Goal: Communication & Community: Share content

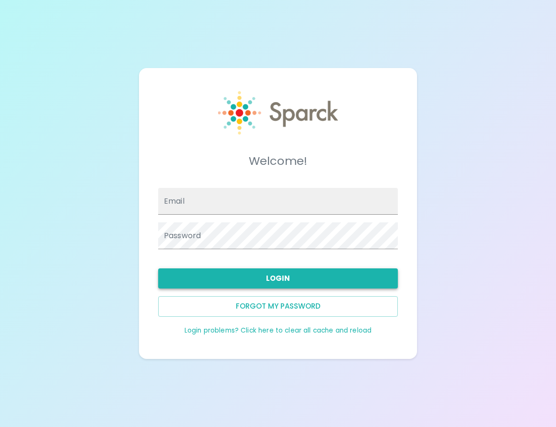
type input "[EMAIL_ADDRESS][DOMAIN_NAME]"
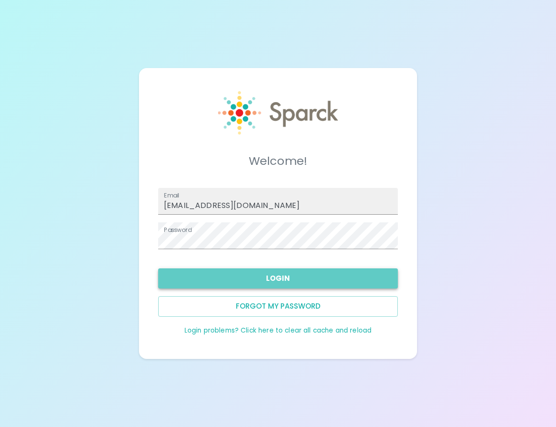
click at [281, 287] on button "Login" at bounding box center [278, 279] width 240 height 20
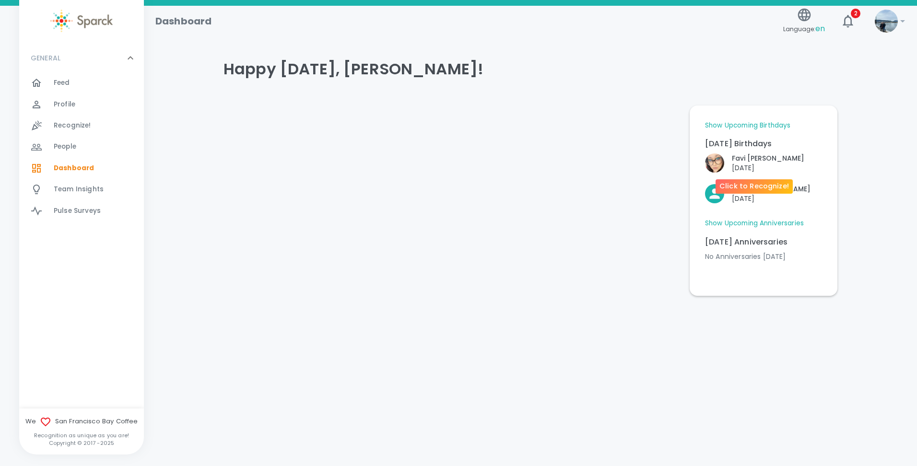
click at [556, 160] on p "[PERSON_NAME]" at bounding box center [768, 158] width 72 height 10
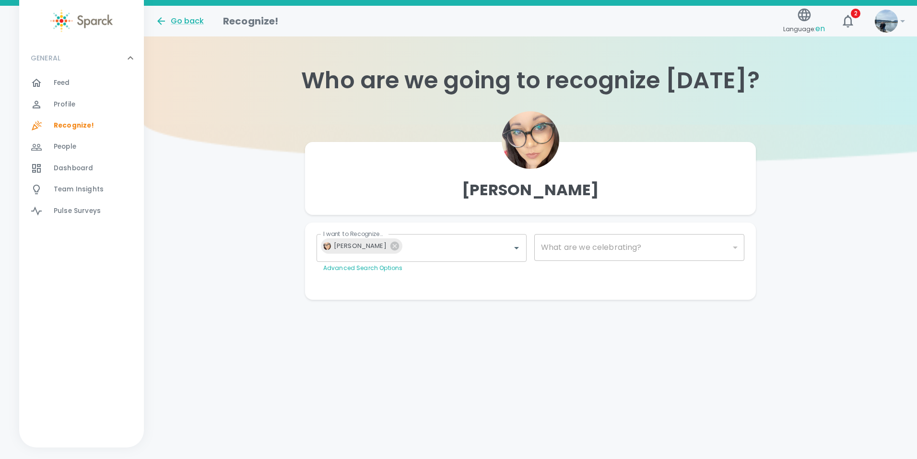
type input "2072"
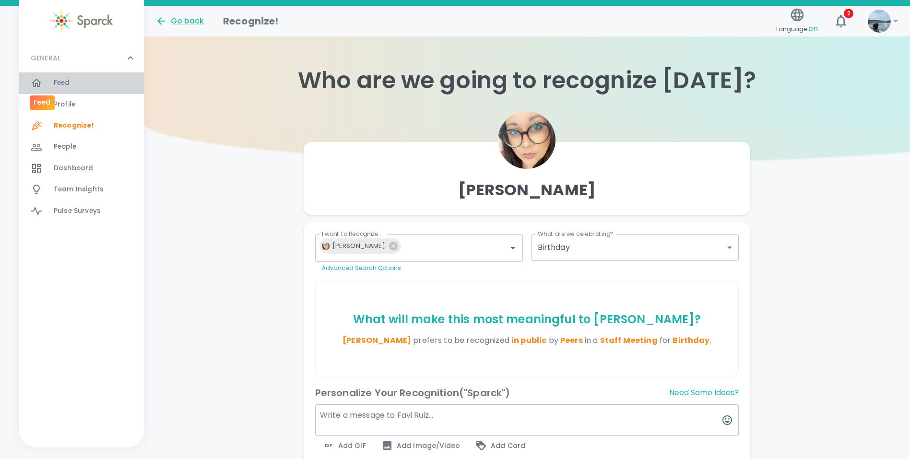
click at [51, 79] on div at bounding box center [42, 83] width 23 height 12
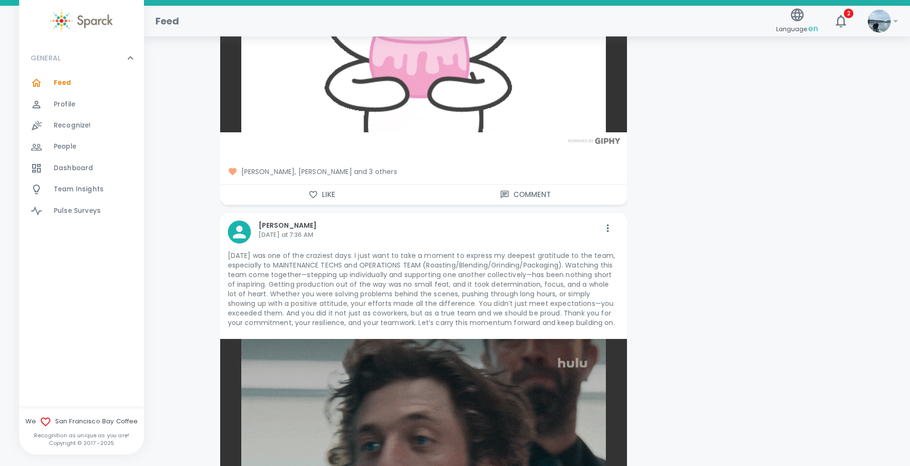
scroll to position [1967, 0]
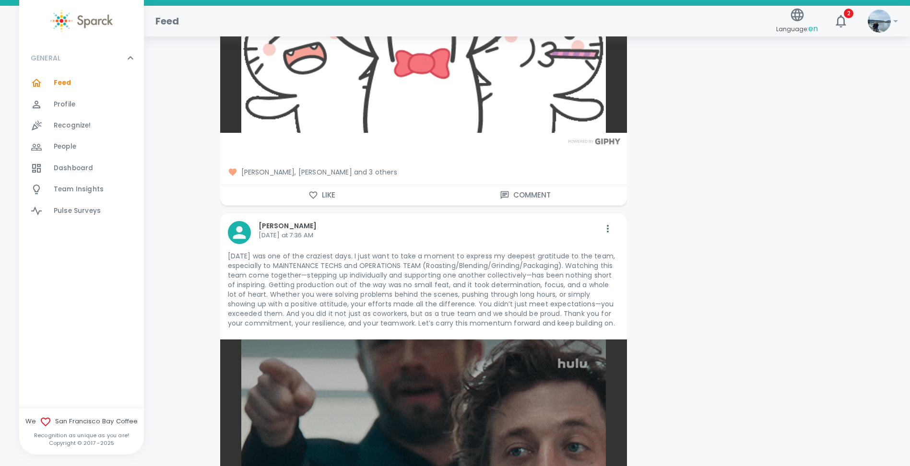
click at [326, 185] on button "Like" at bounding box center [321, 195] width 203 height 20
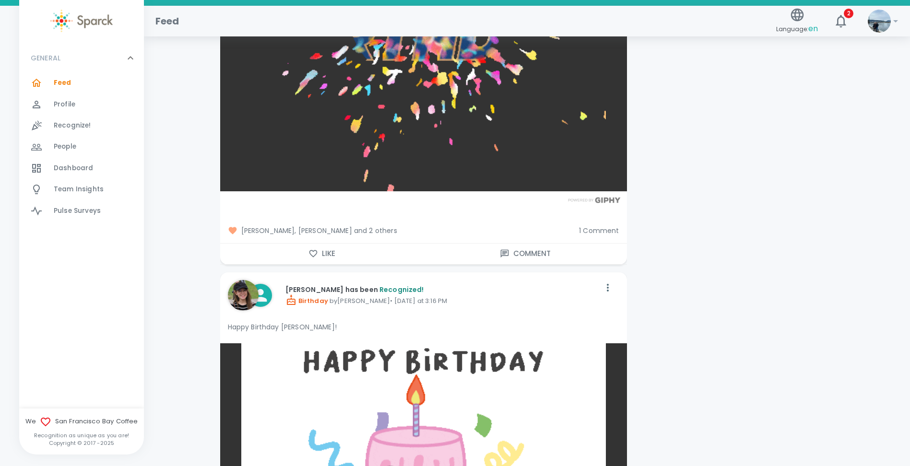
scroll to position [1391, 0]
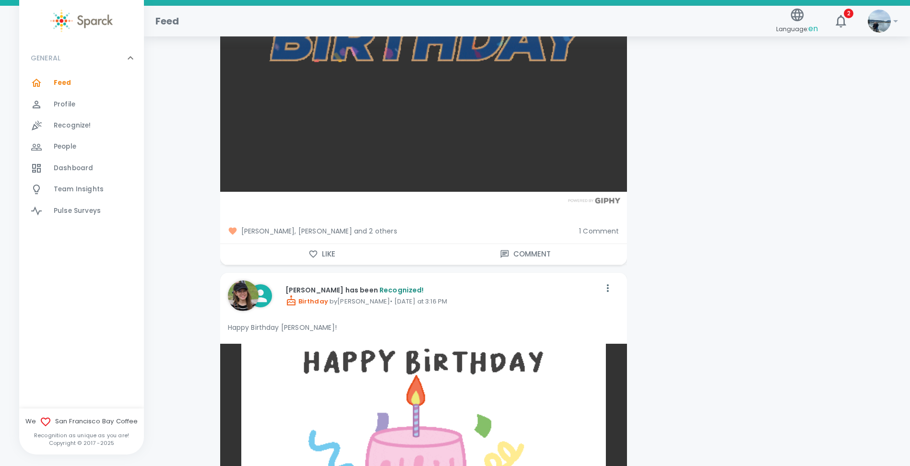
click at [294, 245] on button "Like" at bounding box center [321, 254] width 203 height 20
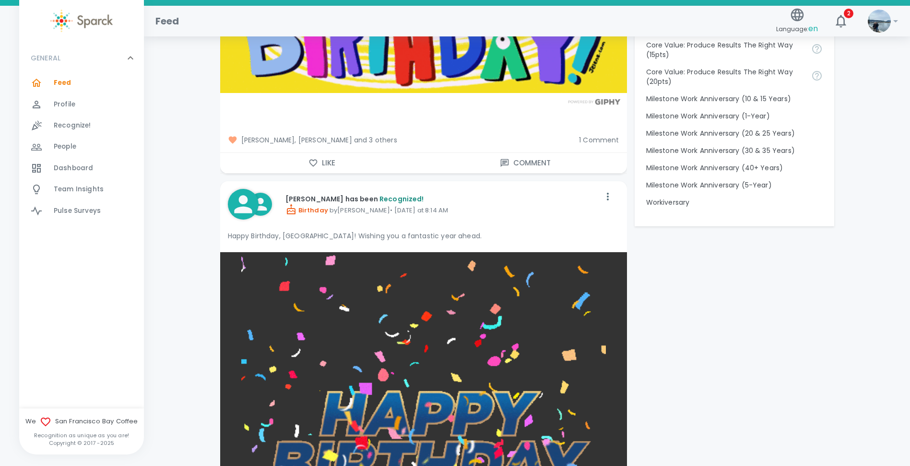
scroll to position [959, 0]
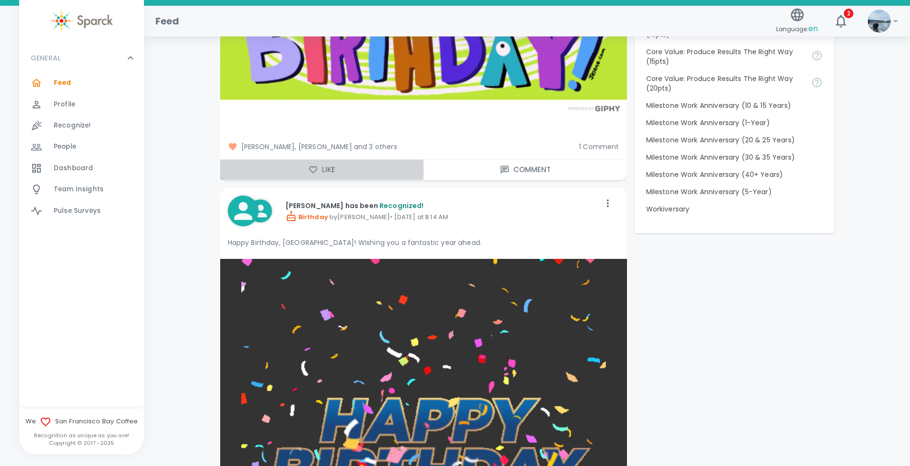
click at [316, 166] on icon "button" at bounding box center [313, 169] width 8 height 7
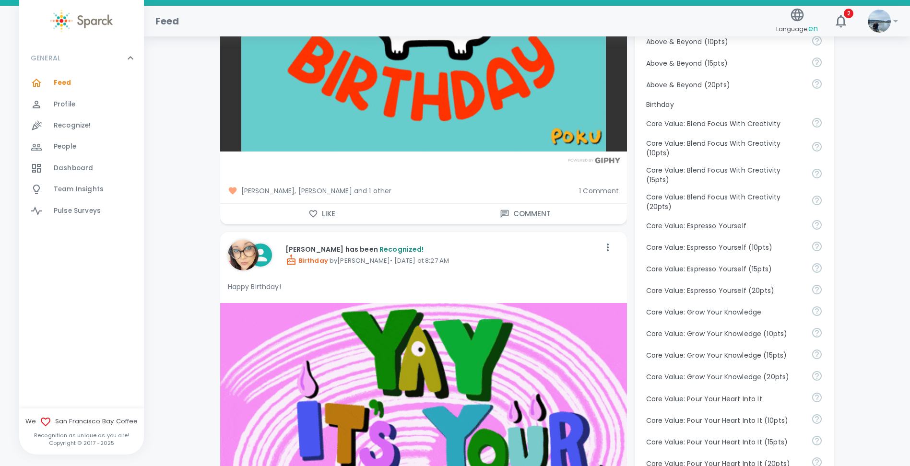
scroll to position [336, 0]
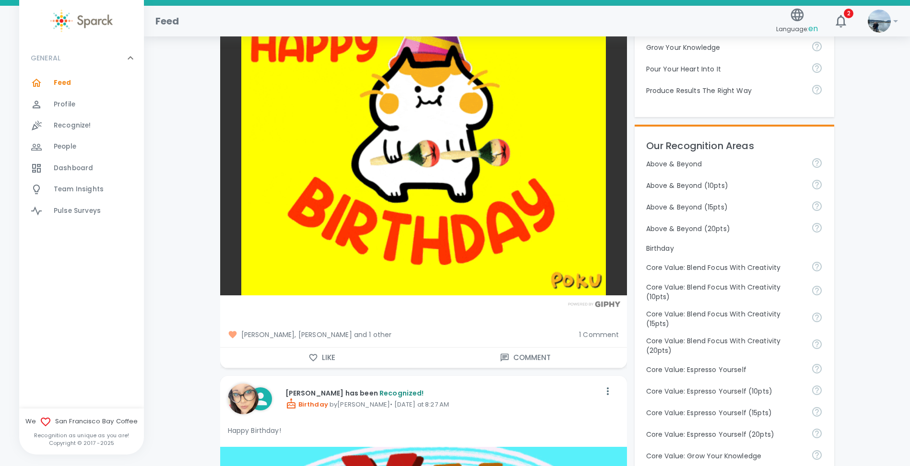
click at [322, 348] on button "Like" at bounding box center [321, 358] width 203 height 20
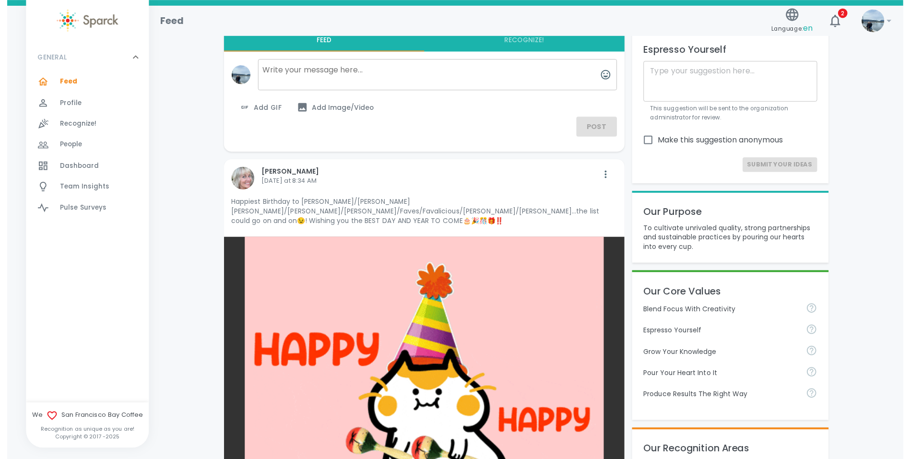
scroll to position [0, 0]
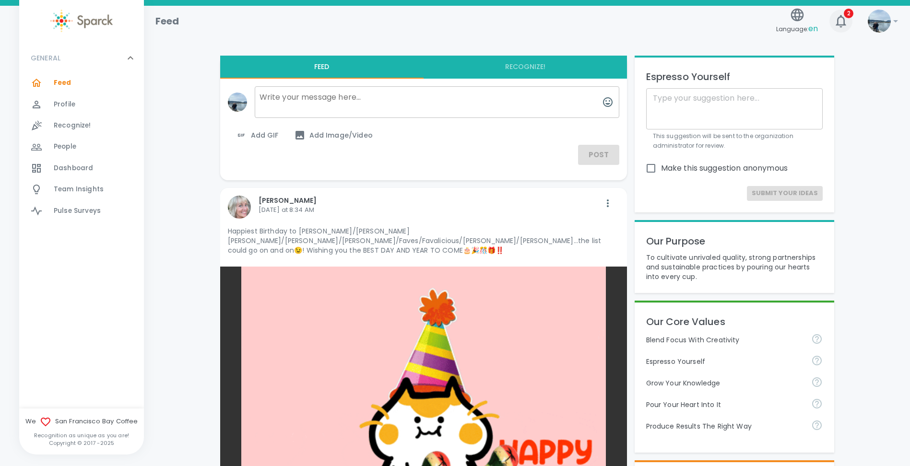
click at [556, 20] on icon "button" at bounding box center [840, 20] width 15 height 15
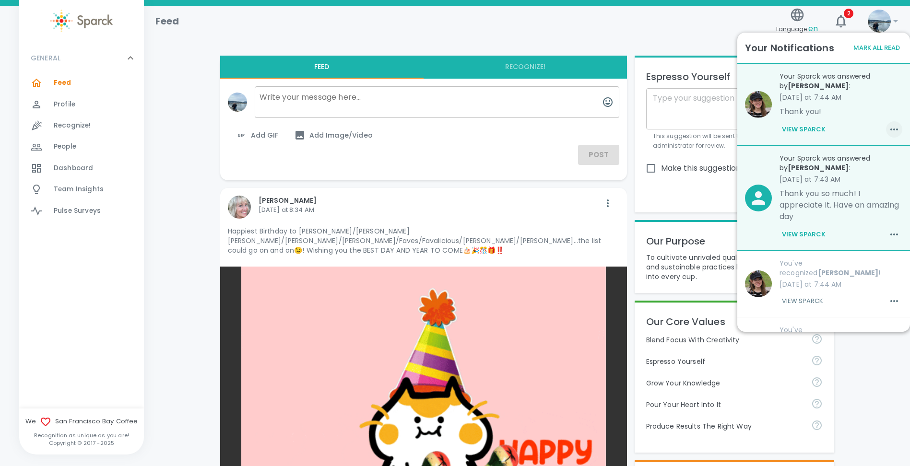
click at [556, 133] on icon "button" at bounding box center [894, 130] width 12 height 12
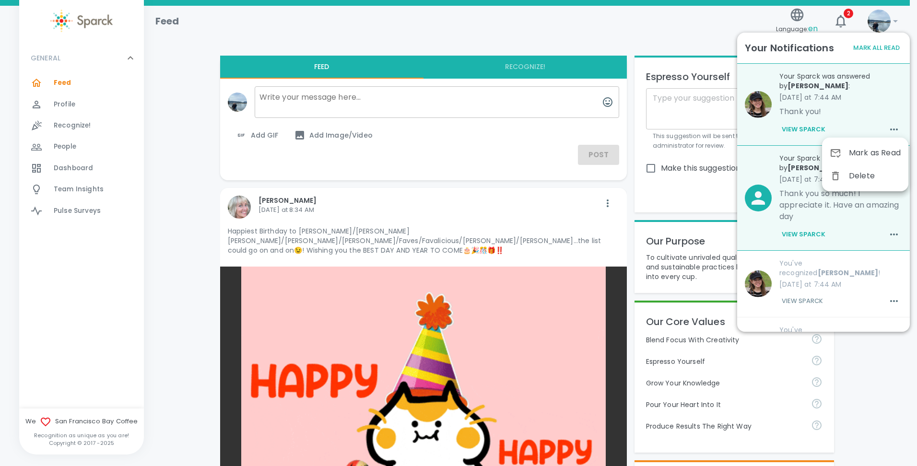
click at [556, 152] on span "Mark as Read" at bounding box center [875, 153] width 52 height 12
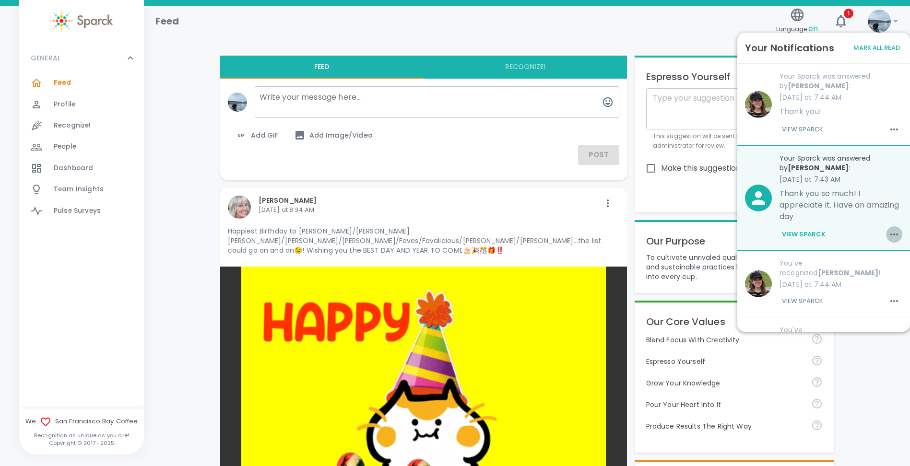
click at [556, 232] on icon "button" at bounding box center [894, 235] width 12 height 12
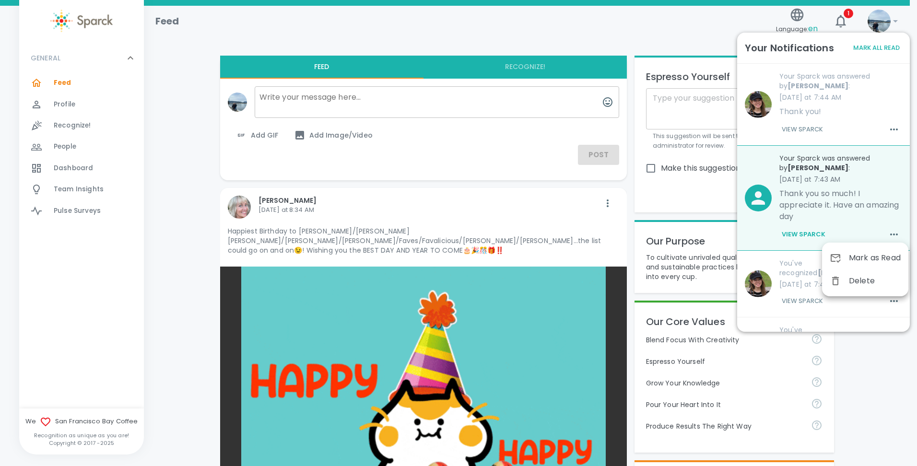
click at [556, 249] on div "Mark as Read" at bounding box center [865, 258] width 86 height 23
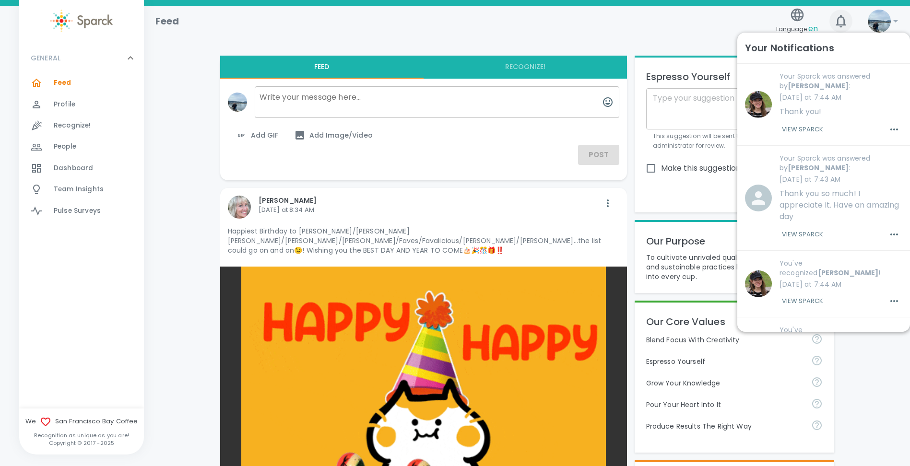
click at [556, 30] on button "1" at bounding box center [840, 21] width 23 height 23
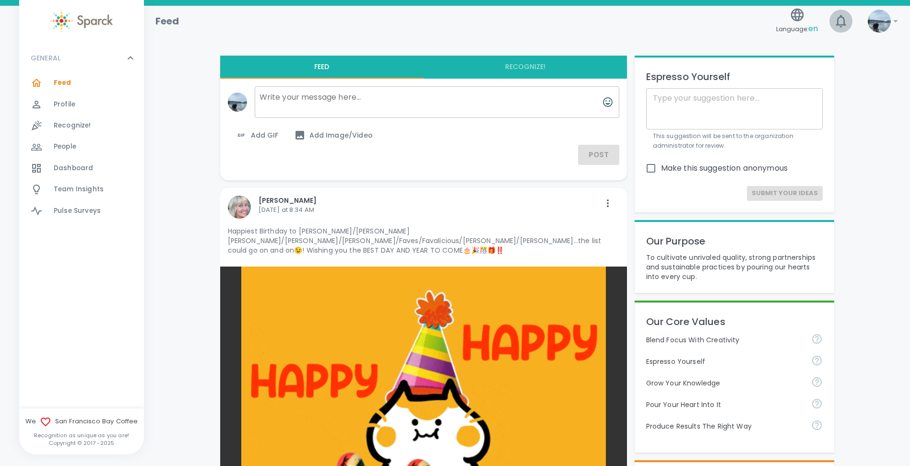
click at [556, 30] on button "0" at bounding box center [840, 21] width 23 height 23
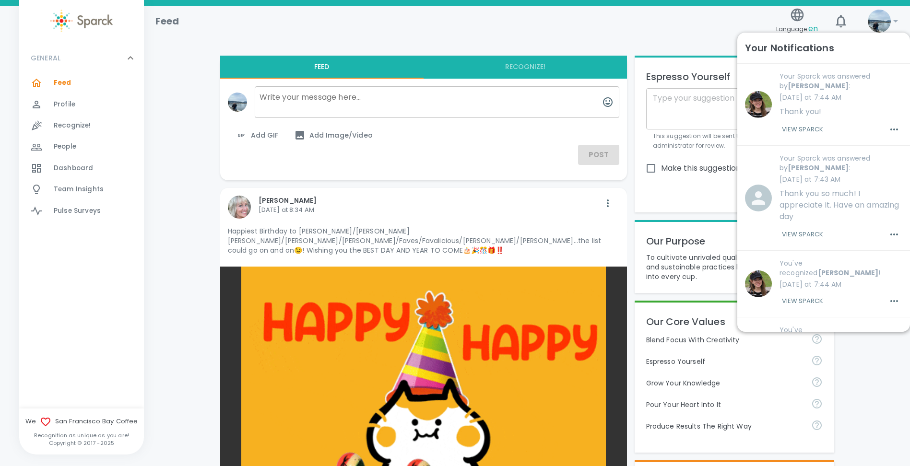
click at [76, 162] on span "Dashboard 0" at bounding box center [73, 168] width 39 height 13
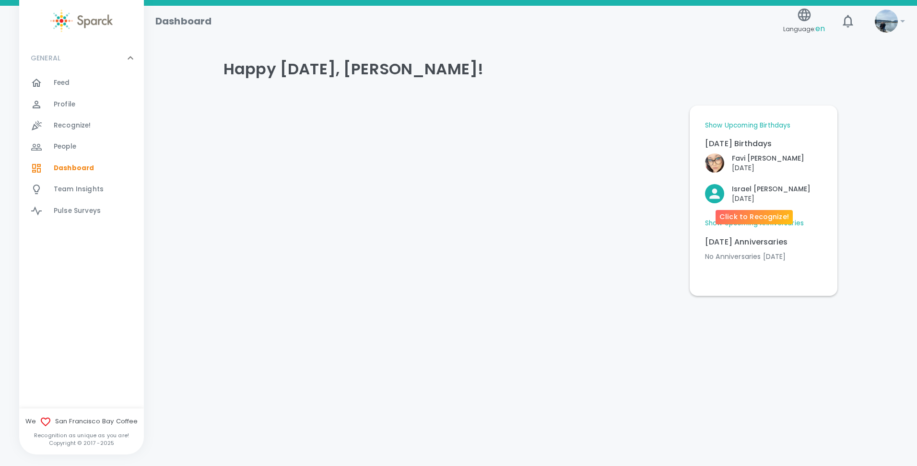
click at [556, 191] on p "[PERSON_NAME]" at bounding box center [771, 189] width 79 height 10
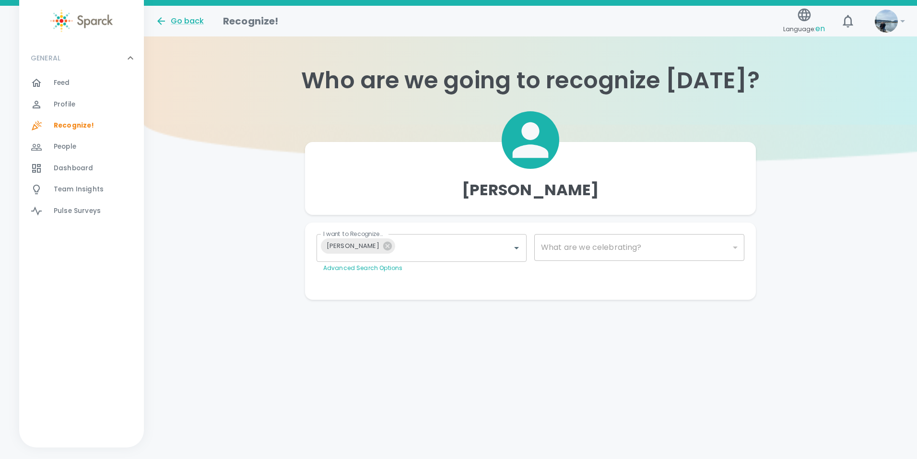
type input "2072"
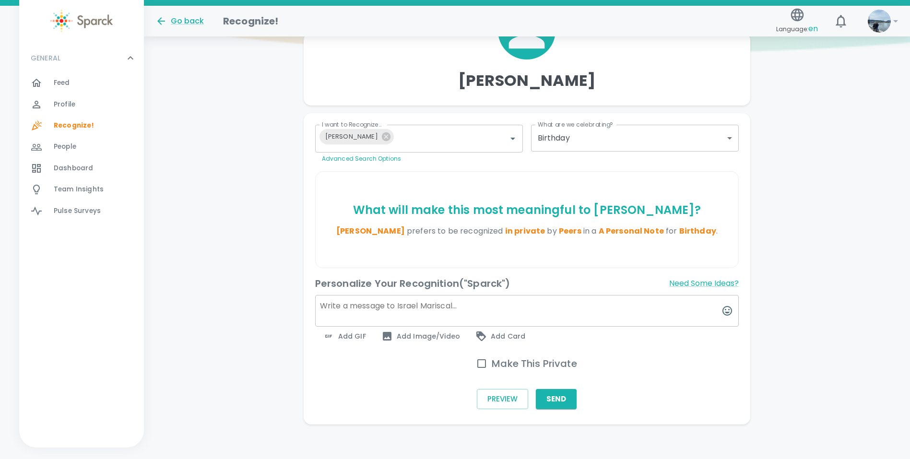
scroll to position [113, 0]
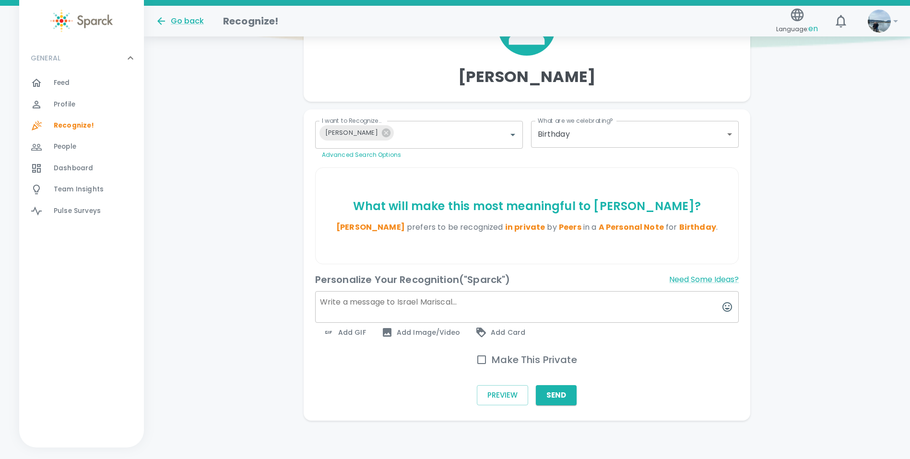
click at [412, 300] on textarea at bounding box center [527, 307] width 424 height 32
type textarea "Happy birthday Israel!! Wishing you many more and a great day full of laughter …"
click at [335, 330] on span "Add GIF" at bounding box center [344, 333] width 43 height 12
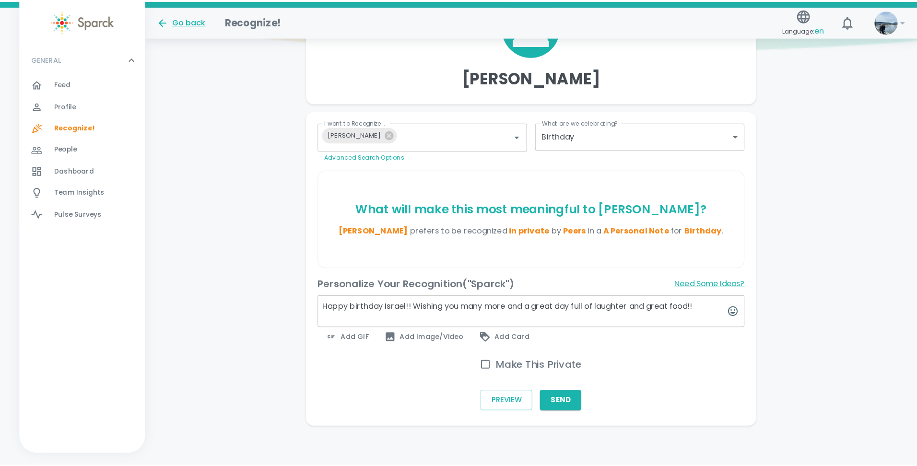
scroll to position [106, 0]
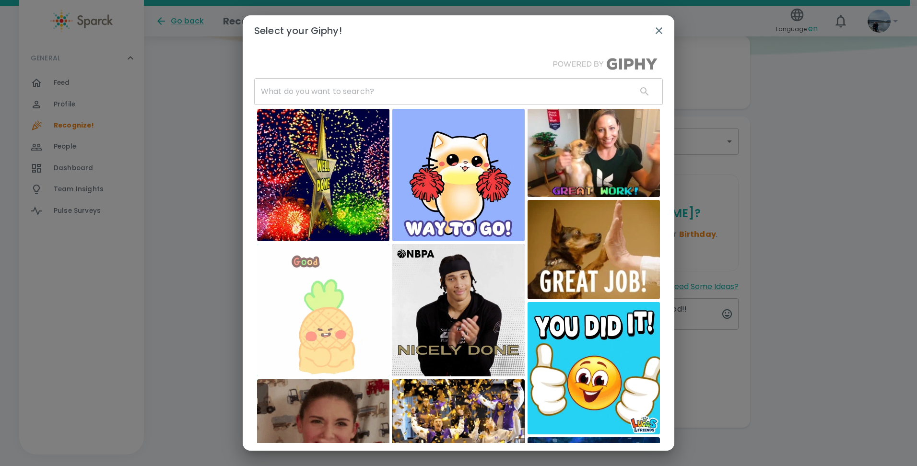
click at [318, 87] on input "text" at bounding box center [441, 91] width 375 height 27
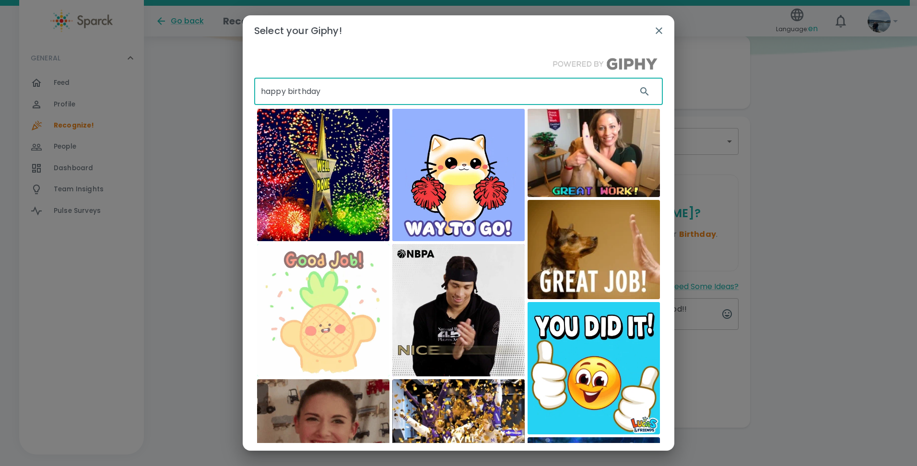
type input "happy birthday"
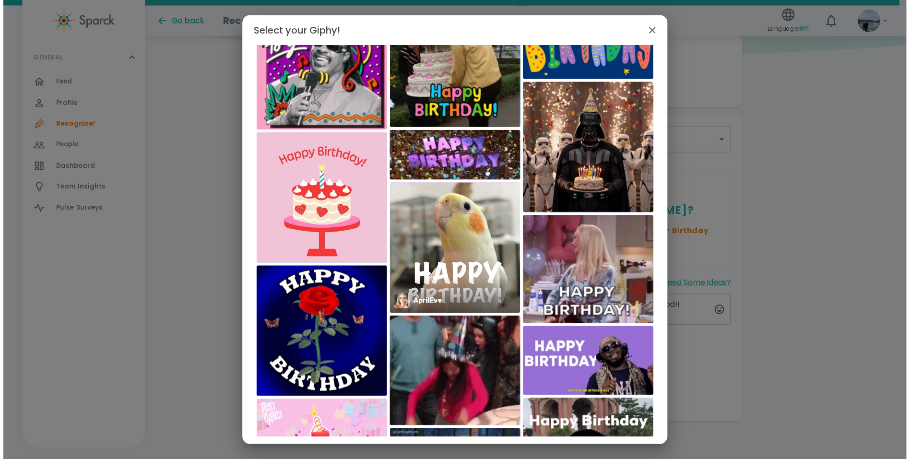
scroll to position [913, 0]
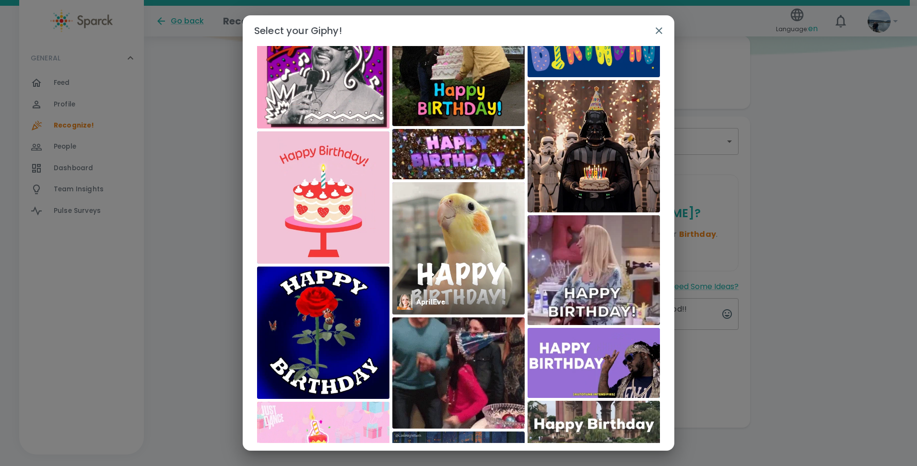
click at [446, 240] on img at bounding box center [458, 248] width 132 height 132
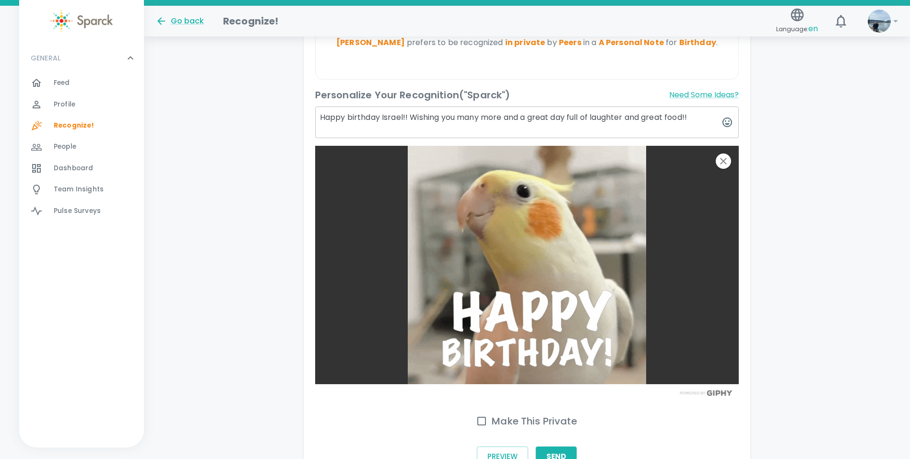
scroll to position [359, 0]
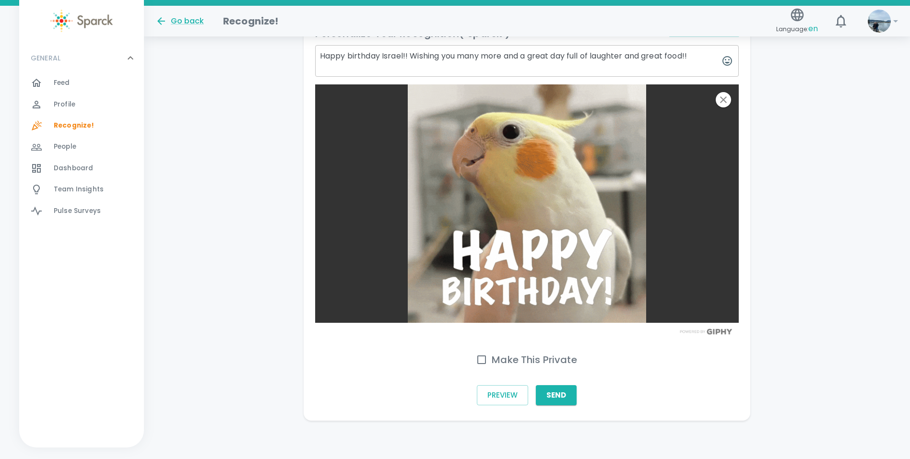
click at [510, 365] on h6 "Make This Private" at bounding box center [534, 359] width 85 height 15
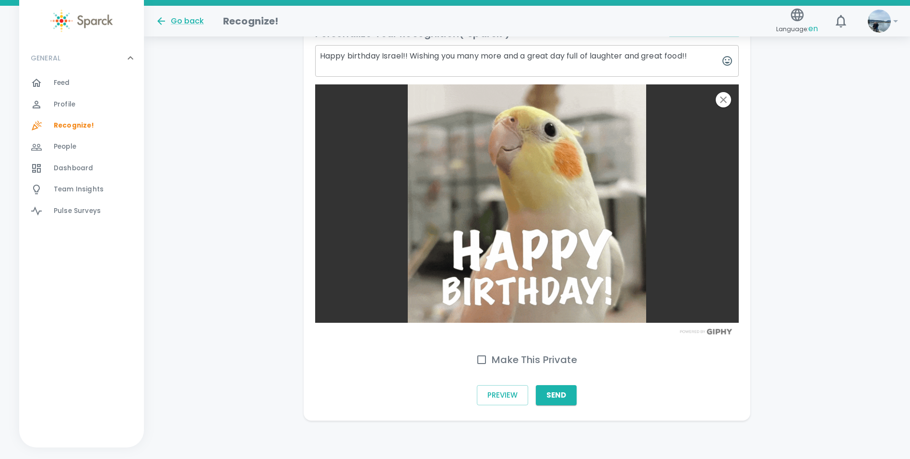
click at [492, 365] on input "Make This Private" at bounding box center [482, 360] width 20 height 20
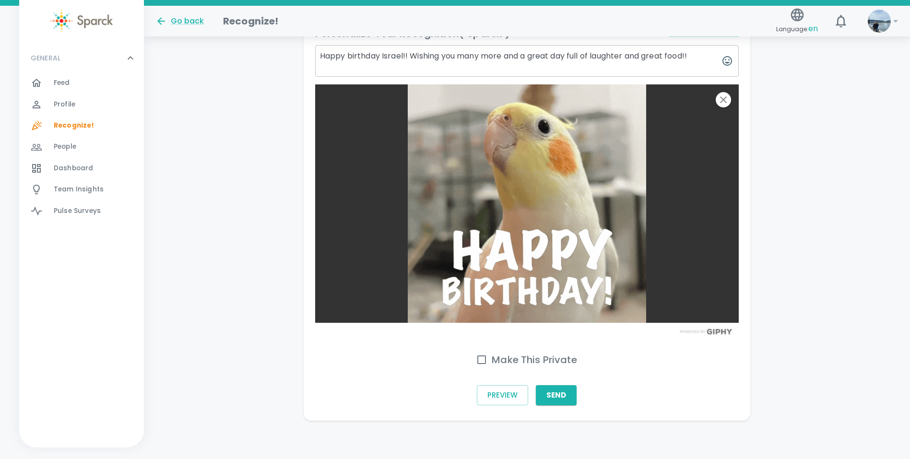
checkbox input "true"
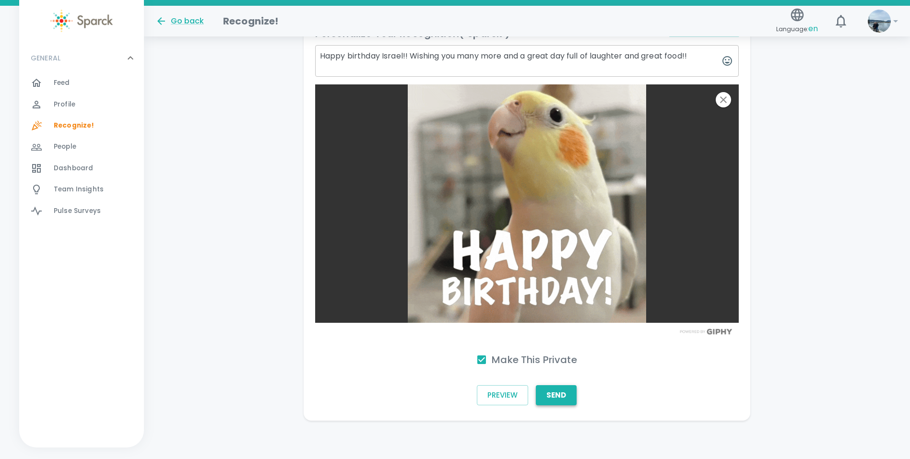
click at [556, 393] on button "Send" at bounding box center [556, 395] width 41 height 20
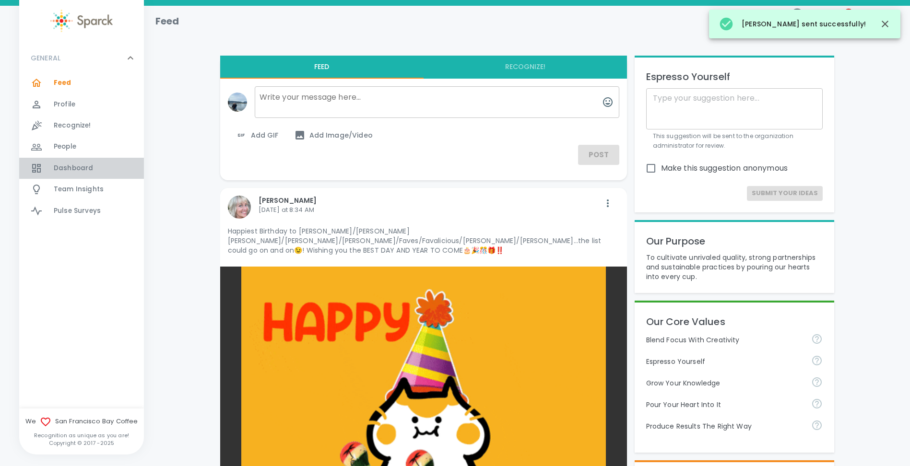
click at [95, 168] on div "Dashboard 0" at bounding box center [99, 168] width 90 height 13
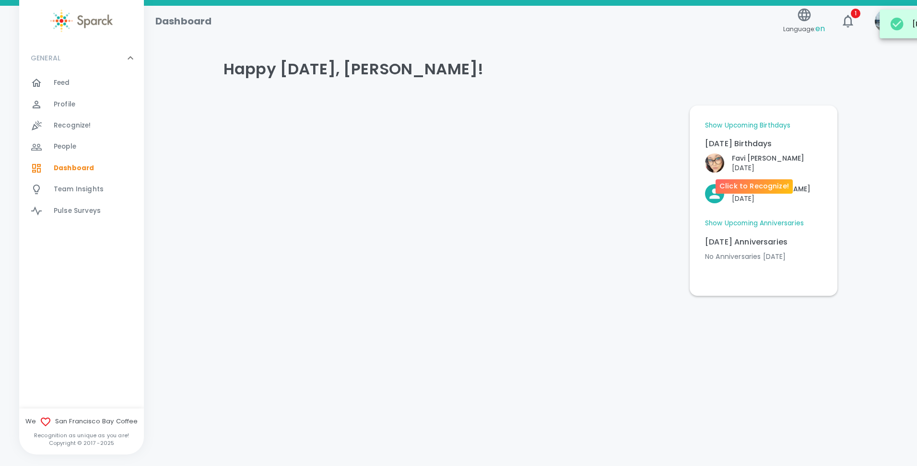
click at [556, 165] on p "[DATE]" at bounding box center [768, 168] width 72 height 10
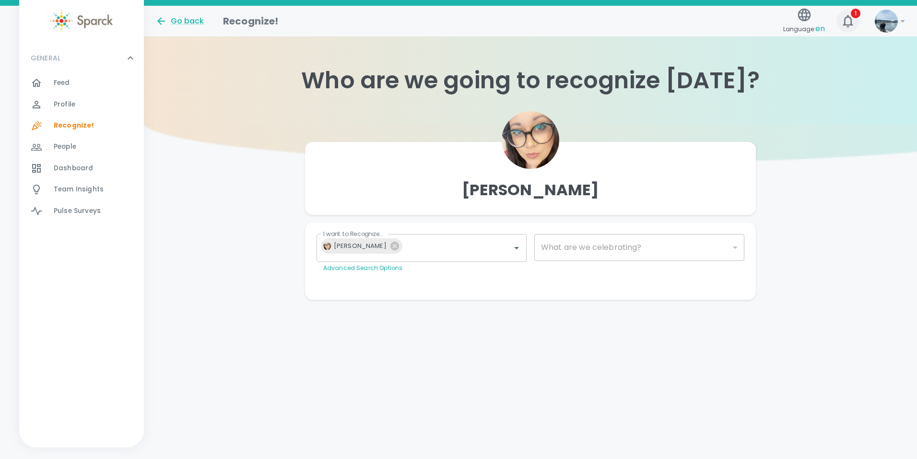
click at [556, 14] on icon "button" at bounding box center [847, 20] width 15 height 15
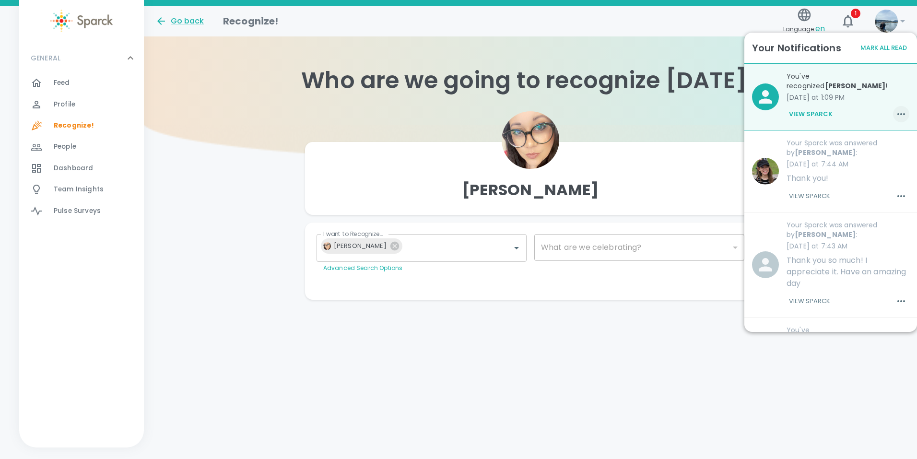
type input "2072"
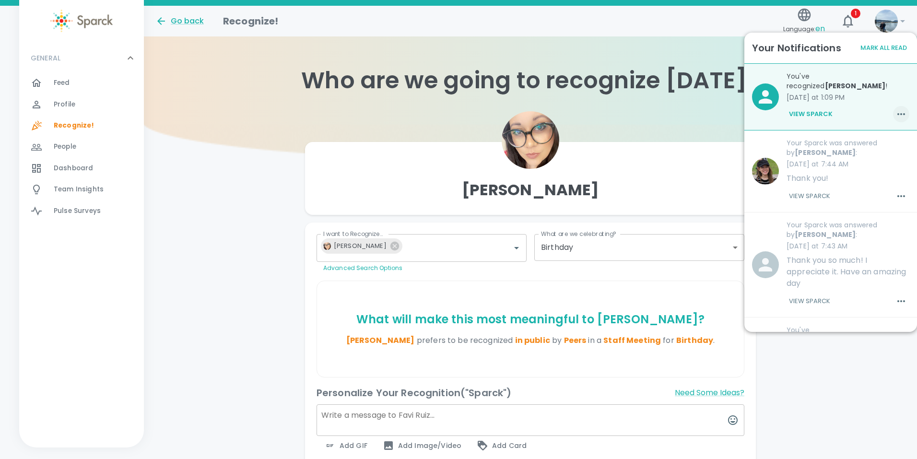
click at [556, 115] on icon "button" at bounding box center [902, 114] width 12 height 12
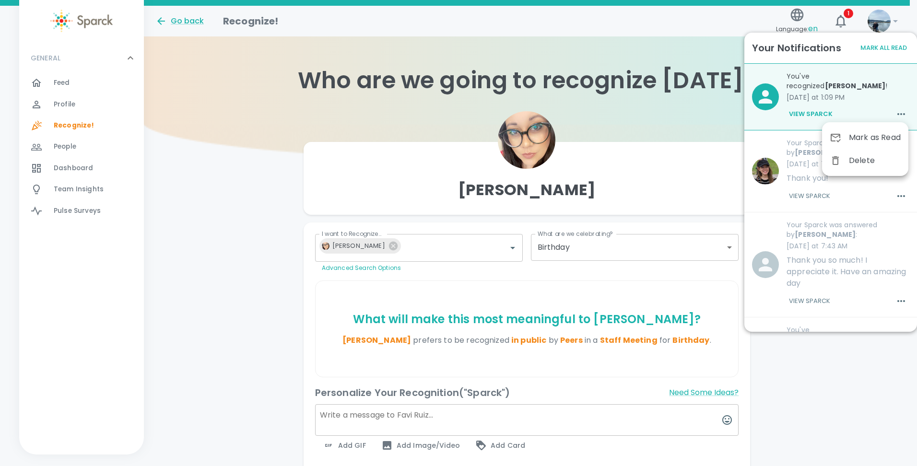
click at [556, 137] on span "Mark as Read" at bounding box center [875, 138] width 52 height 12
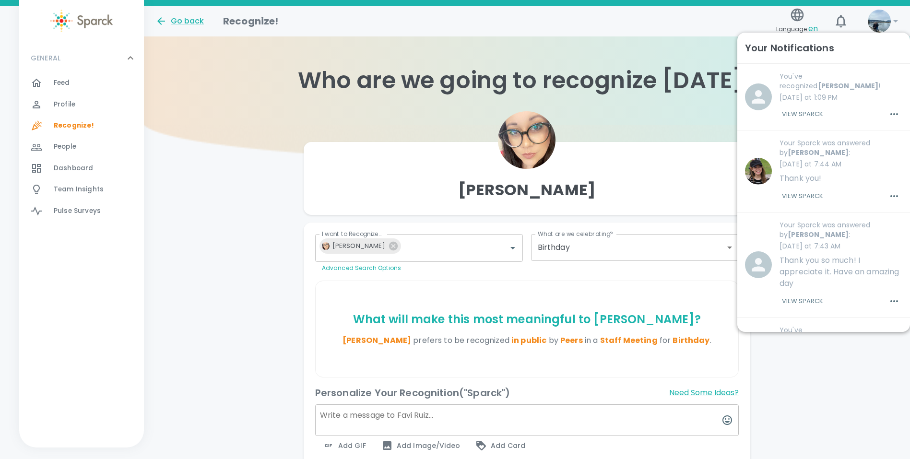
click at [431, 426] on textarea at bounding box center [527, 420] width 424 height 32
click at [556, 27] on img at bounding box center [879, 21] width 23 height 23
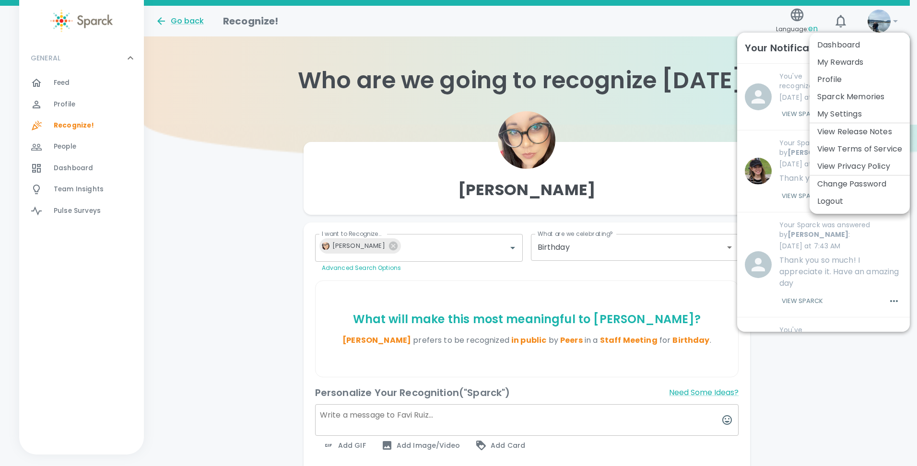
click at [556, 21] on div at bounding box center [458, 233] width 917 height 466
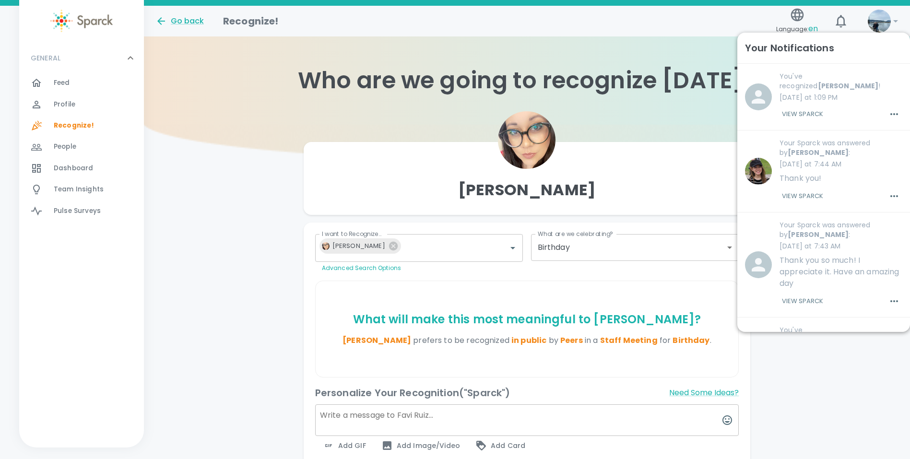
click at [556, 399] on div "[PERSON_NAME] I want to Recognize... [PERSON_NAME] I want to Recognize... Advan…" at bounding box center [527, 329] width 766 height 409
click at [475, 418] on textarea at bounding box center [527, 420] width 424 height 32
click at [354, 407] on textarea at bounding box center [527, 420] width 424 height 32
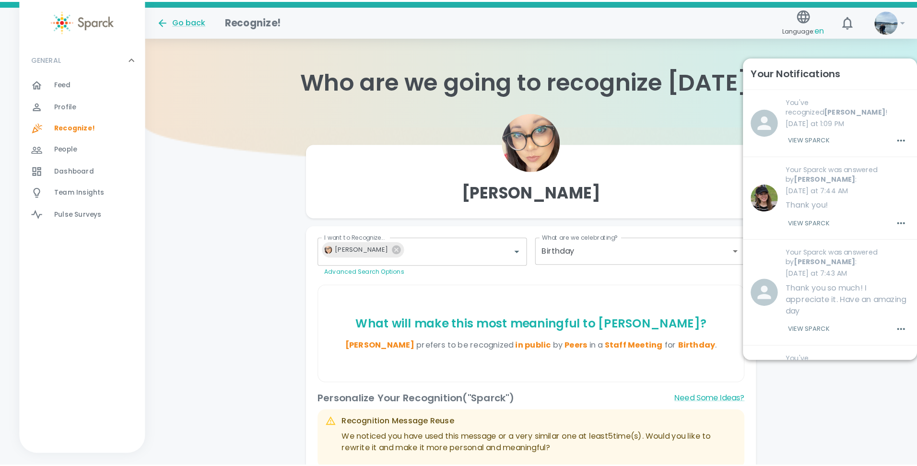
scroll to position [96, 0]
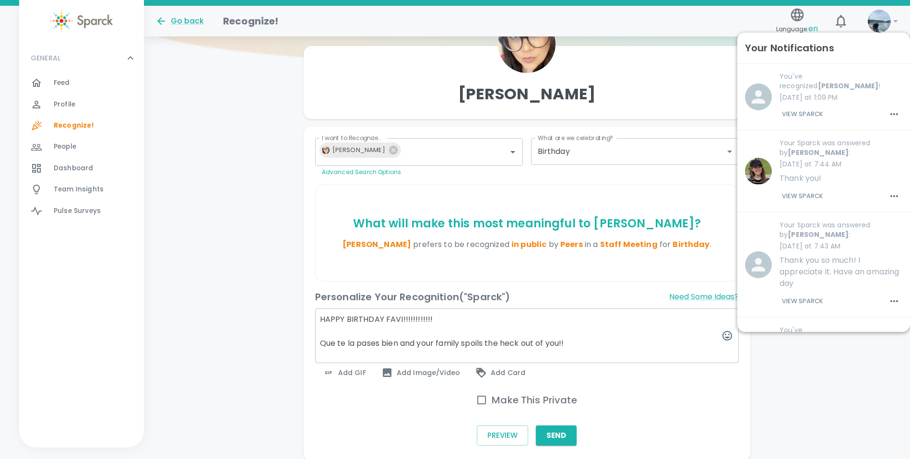
click at [420, 343] on textarea "HAPPY BIRTHDAY FAVI!!!!!!!!!!!! Que te la pases bien and your family spoils the…" at bounding box center [527, 335] width 424 height 55
click at [556, 339] on textarea "HAPPY BIRTHDAY FAVI!!!!!!!!!!!! Que te la pases bien and hope your family spoil…" at bounding box center [527, 335] width 424 height 55
click at [475, 326] on textarea "HAPPY BIRTHDAY FAVI!!!!!!!!!!!! Que te la pases bien and hope your family spoil…" at bounding box center [527, 335] width 424 height 55
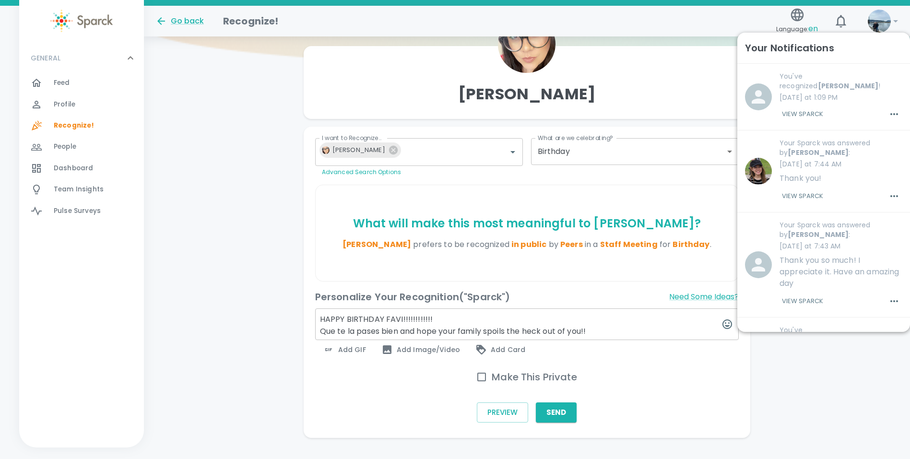
type textarea "HAPPY BIRTHDAY FAVI!!!!!!!!!!!! Que te la pases bien and hope your family spoil…"
click at [340, 355] on span "Add GIF" at bounding box center [344, 350] width 43 height 12
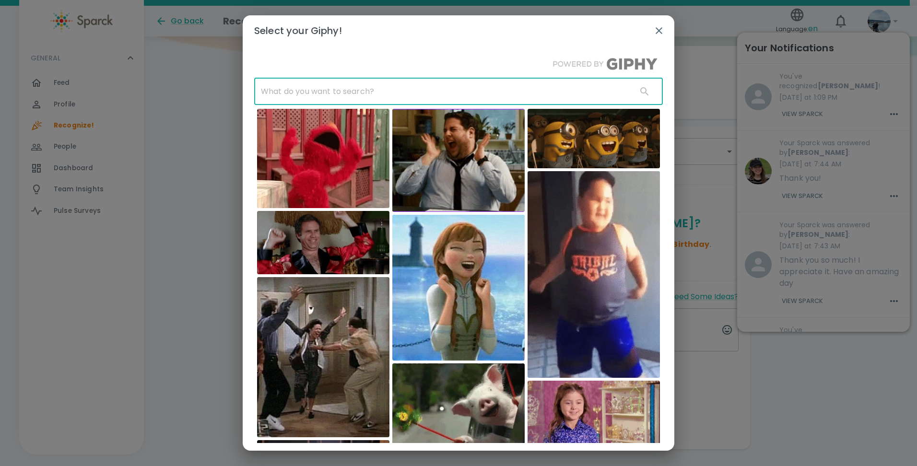
click at [373, 90] on input "text" at bounding box center [441, 91] width 375 height 27
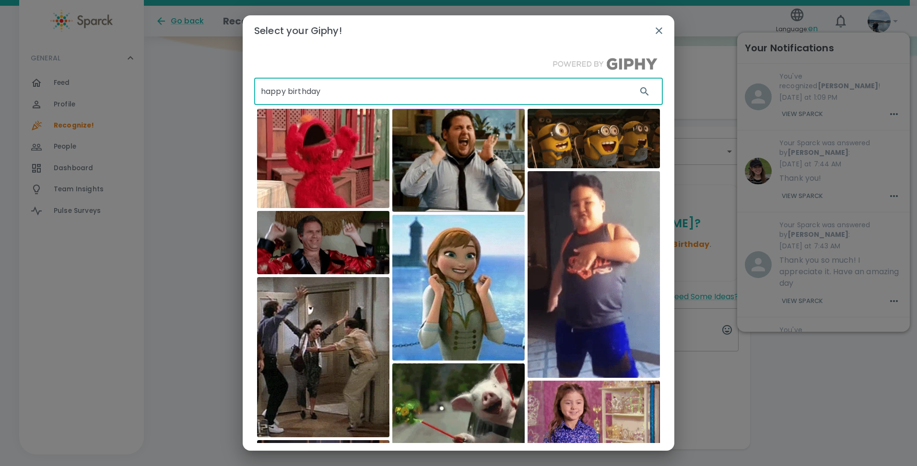
type input "happy birthday"
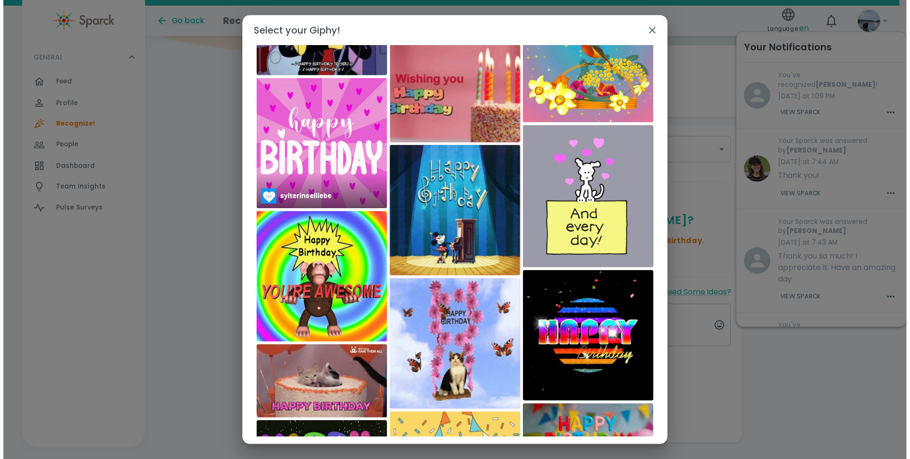
scroll to position [1570, 0]
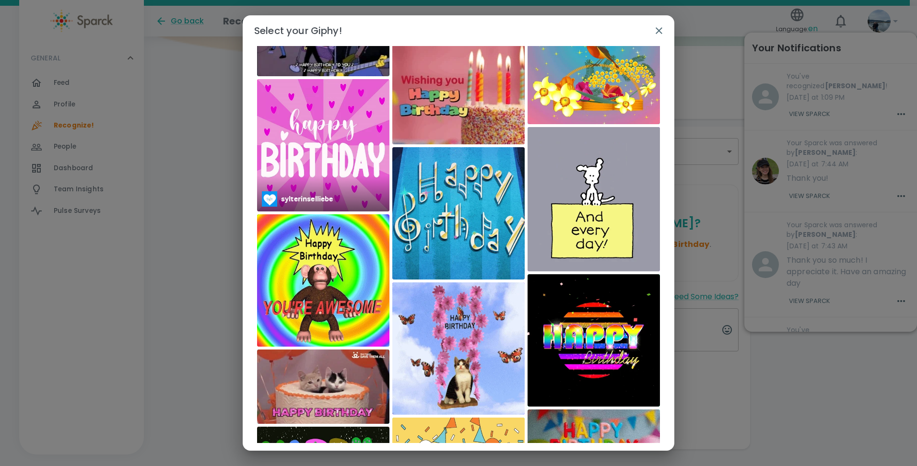
click at [328, 156] on img at bounding box center [323, 145] width 132 height 132
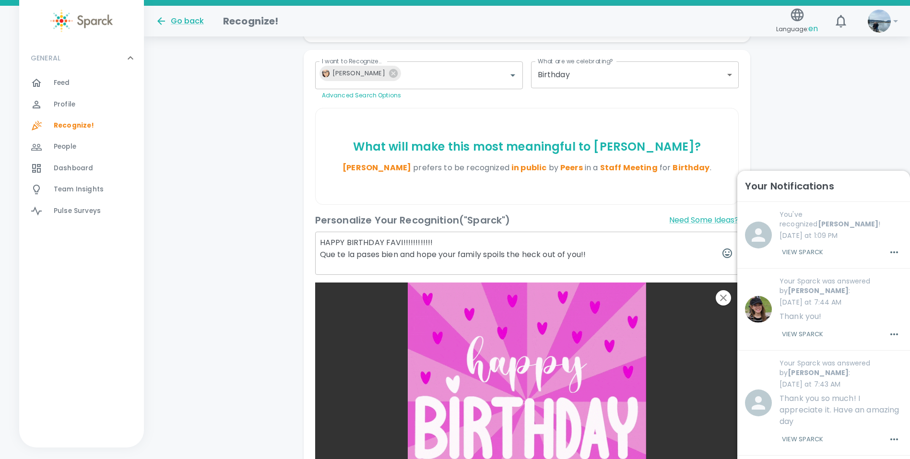
scroll to position [336, 0]
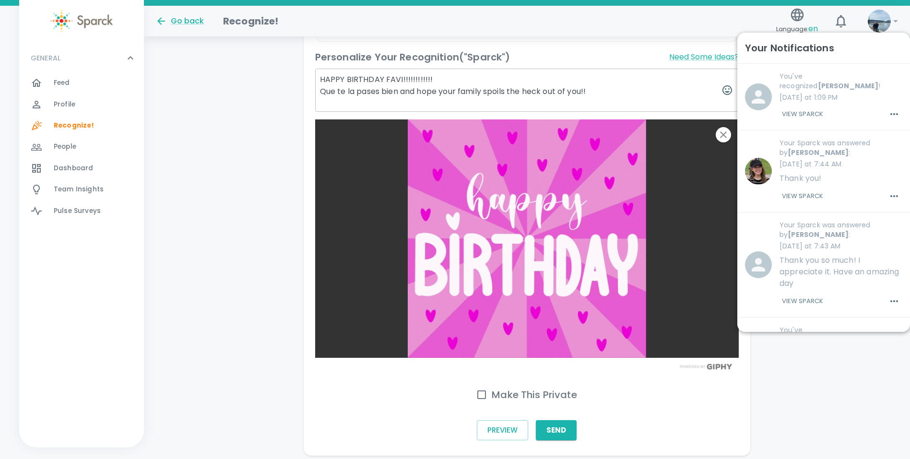
click at [494, 399] on h6 "Make This Private" at bounding box center [534, 394] width 85 height 15
click at [492, 399] on input "Make This Private" at bounding box center [482, 395] width 20 height 20
checkbox input "true"
click at [399, 92] on textarea "HAPPY BIRTHDAY FAVI!!!!!!!!!!!! Que te la pases bien and hope your family spoil…" at bounding box center [527, 90] width 424 height 43
click at [556, 25] on img at bounding box center [879, 21] width 23 height 23
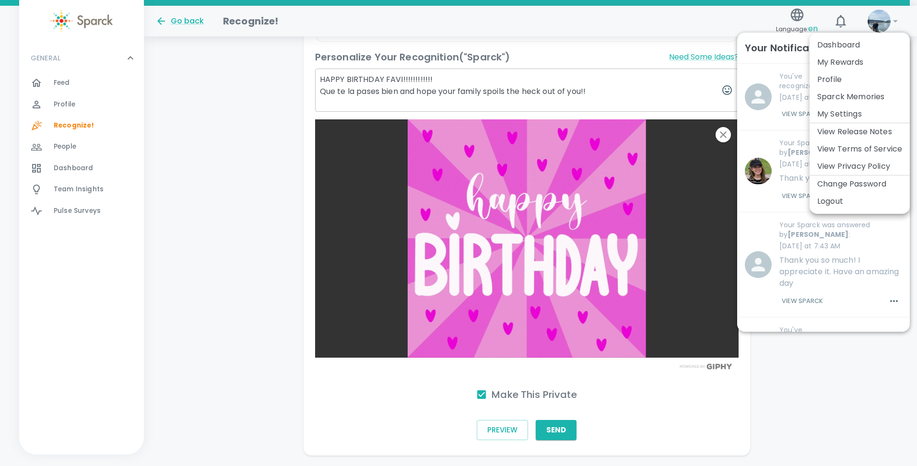
click at [556, 403] on div at bounding box center [458, 233] width 917 height 466
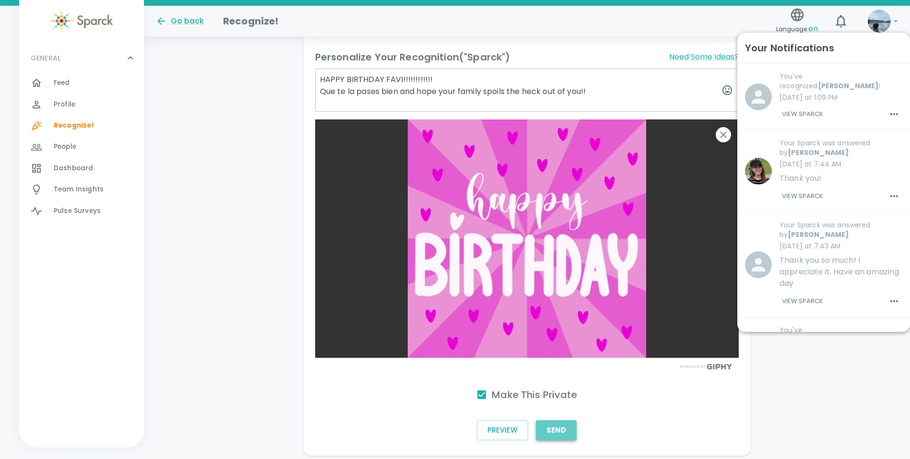
click at [552, 427] on button "Send" at bounding box center [556, 430] width 41 height 20
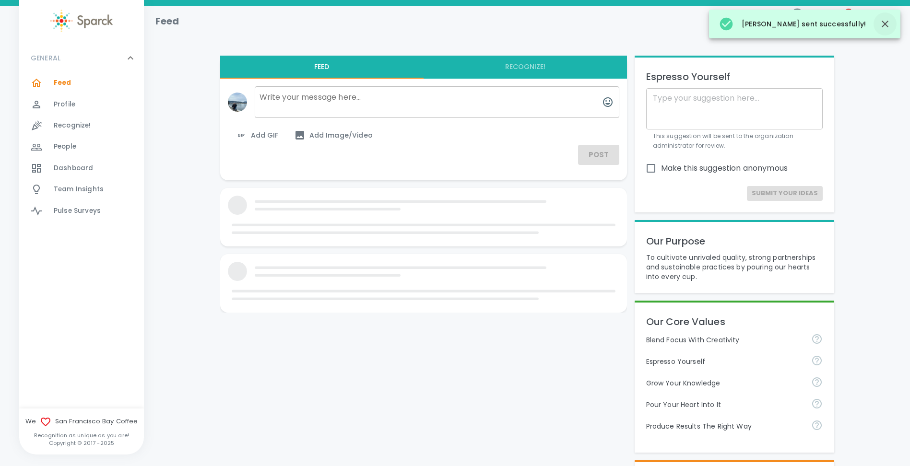
click at [556, 24] on icon "button" at bounding box center [885, 24] width 12 height 12
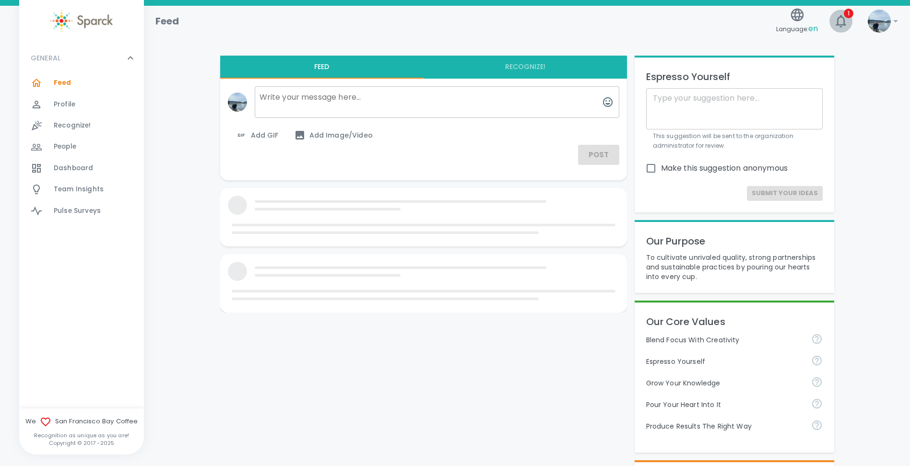
click at [556, 23] on button "1" at bounding box center [840, 21] width 23 height 23
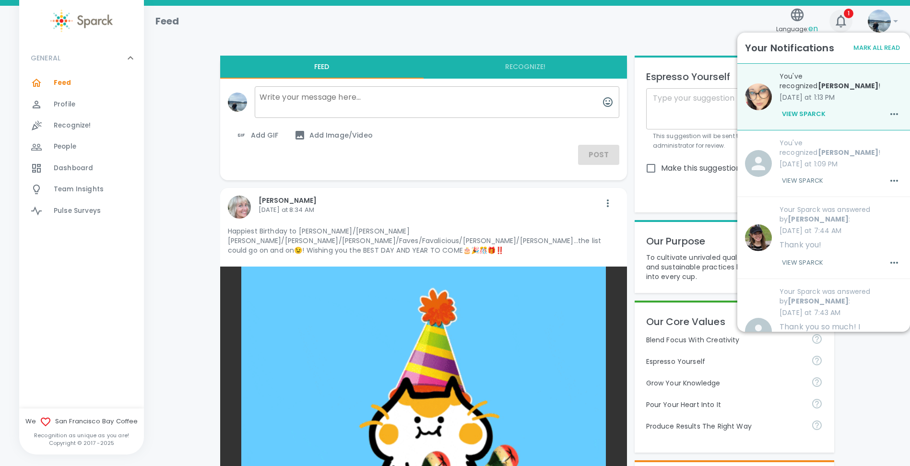
click at [556, 20] on icon "button" at bounding box center [840, 20] width 15 height 15
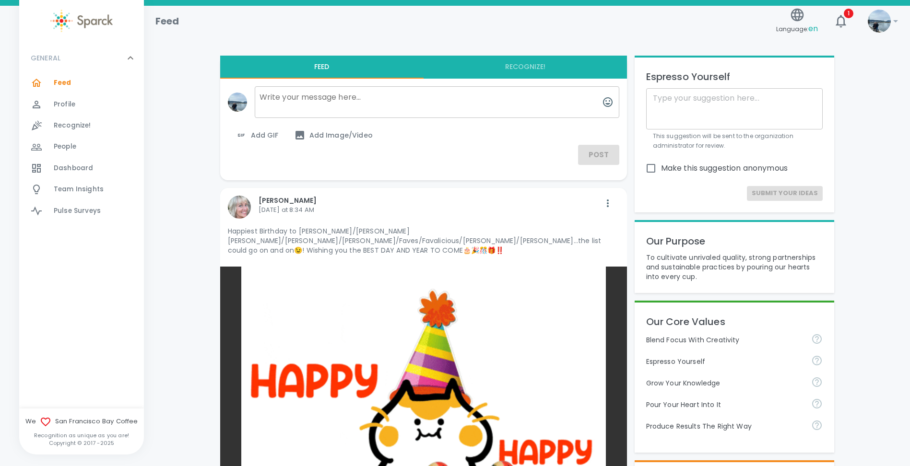
click at [62, 176] on div "Dashboard 0" at bounding box center [81, 168] width 125 height 21
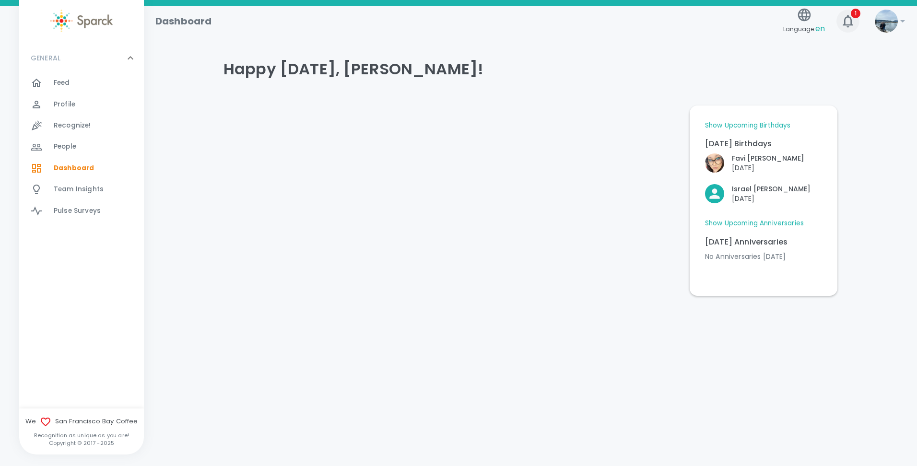
click at [556, 18] on button "1" at bounding box center [848, 21] width 23 height 23
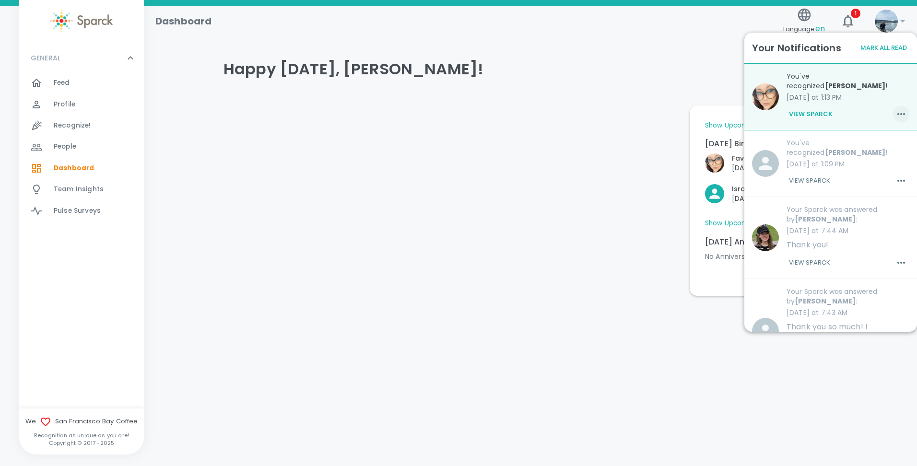
click at [556, 108] on icon "button" at bounding box center [902, 114] width 12 height 12
click at [556, 129] on span "Mark as Read" at bounding box center [875, 128] width 52 height 12
